Goal: Transaction & Acquisition: Purchase product/service

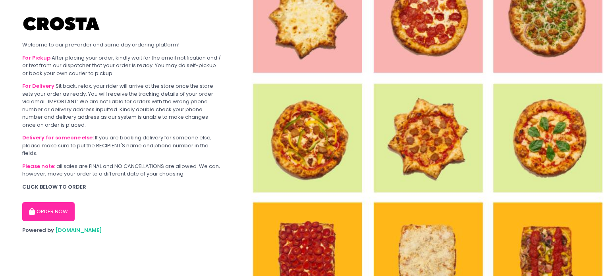
click at [39, 217] on button "ORDER NOW" at bounding box center [48, 211] width 52 height 19
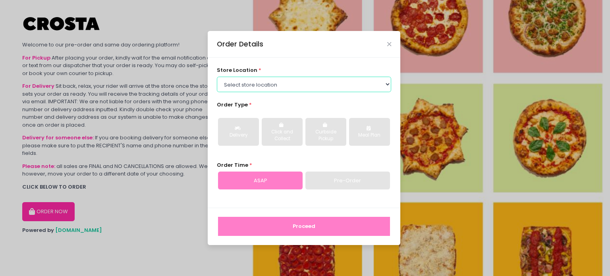
click at [309, 79] on select "Select store location [PERSON_NAME] Pizza - [PERSON_NAME] Pizza - [GEOGRAPHIC_D…" at bounding box center [304, 84] width 175 height 15
select select "5fabb2e53664a8677beaeb89"
click at [217, 77] on select "Select store location [PERSON_NAME] Pizza - [PERSON_NAME] Pizza - [GEOGRAPHIC_D…" at bounding box center [304, 84] width 175 height 15
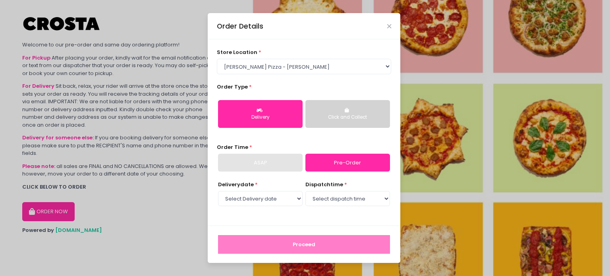
click at [269, 165] on div "ASAP" at bounding box center [260, 163] width 85 height 18
click at [290, 201] on select "Select Delivery date [DATE] [DATE] [DATE]" at bounding box center [260, 198] width 85 height 15
select select "[DATE]"
click at [218, 191] on select "Select Delivery date [DATE] [DATE] [DATE]" at bounding box center [260, 198] width 85 height 15
click at [330, 199] on select "Select dispatch time 12:30 PM - 01:00 PM 01:00 PM - 01:30 PM 01:30 PM - 02:00 P…" at bounding box center [347, 198] width 85 height 15
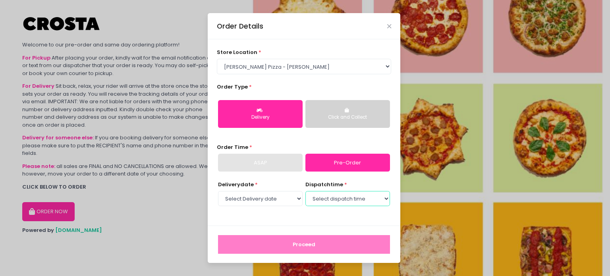
select select "12:30"
click at [305, 191] on select "Select dispatch time 12:30 PM - 01:00 PM 01:00 PM - 01:30 PM 01:30 PM - 02:00 P…" at bounding box center [347, 198] width 85 height 15
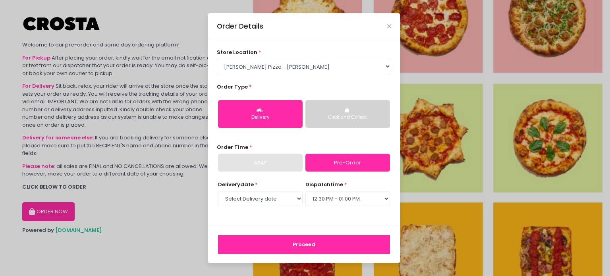
click at [299, 247] on button "Proceed" at bounding box center [304, 244] width 172 height 19
